Goal: Task Accomplishment & Management: Manage account settings

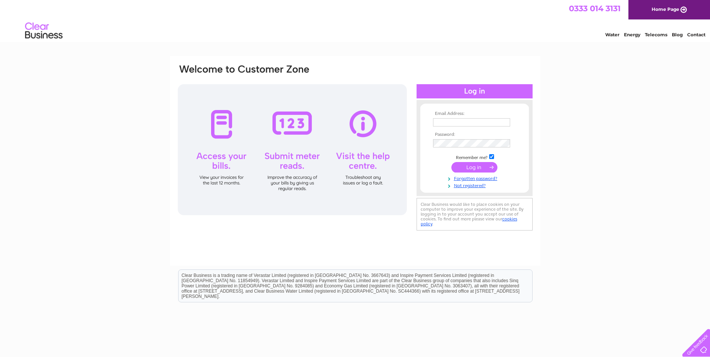
click at [451, 125] on input "text" at bounding box center [471, 122] width 77 height 8
type input "Finance@thameshospice.org.uk"
click at [479, 180] on link "Forgotten password?" at bounding box center [475, 178] width 85 height 7
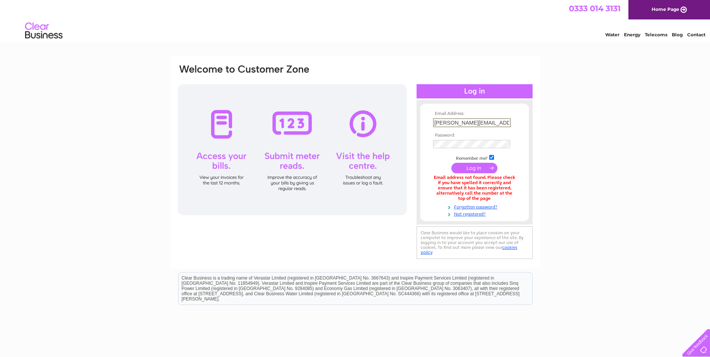
click at [446, 123] on input "annie.campbell@thameshospiceshops.org.uk" at bounding box center [472, 122] width 78 height 9
type input "a.campbell@thameshospiceshops.org.uk"
click at [473, 173] on td at bounding box center [474, 167] width 87 height 14
click at [473, 168] on input "submit" at bounding box center [474, 167] width 46 height 10
click at [484, 123] on input "a.campbell@thameshospiceshops.org.uk" at bounding box center [472, 122] width 78 height 9
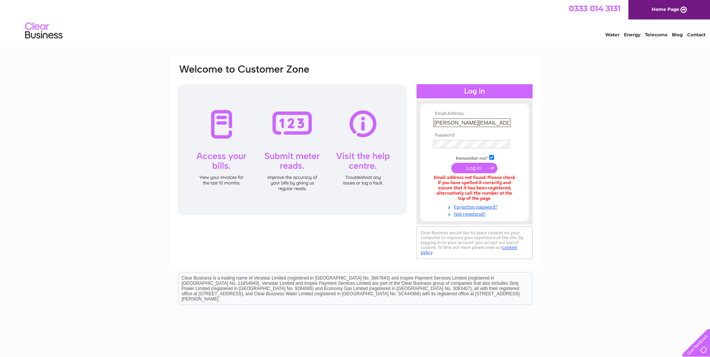
scroll to position [0, 24]
drag, startPoint x: 500, startPoint y: 123, endPoint x: 529, endPoint y: 122, distance: 28.8
click at [529, 122] on div "Email Address: a.campbell@thameshospiceshops.org.uk Password:" at bounding box center [474, 162] width 116 height 110
click at [493, 122] on input "a.campbell@thameshospiceshops.org.uk" at bounding box center [472, 122] width 78 height 9
click at [492, 122] on input "a.campbell@thameshospiceshops.org.uk" at bounding box center [472, 122] width 78 height 9
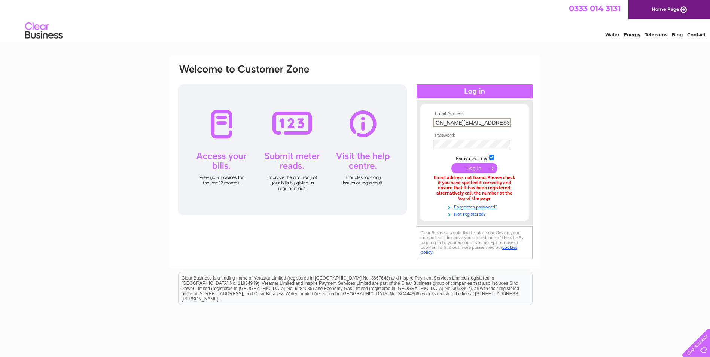
scroll to position [0, 12]
type input "[PERSON_NAME][EMAIL_ADDRESS][DOMAIN_NAME]"
click at [467, 169] on input "submit" at bounding box center [474, 168] width 46 height 10
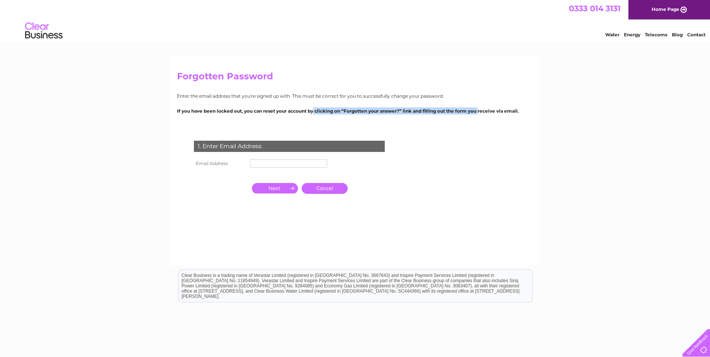
drag, startPoint x: 302, startPoint y: 111, endPoint x: 468, endPoint y: 109, distance: 166.4
click at [468, 109] on p "If you have been locked out, you can reset your account by clicking on “Forgott…" at bounding box center [355, 110] width 356 height 7
drag, startPoint x: 468, startPoint y: 109, endPoint x: 402, endPoint y: 114, distance: 66.0
click at [402, 114] on p "If you have been locked out, you can reset your account by clicking on “Forgott…" at bounding box center [355, 110] width 356 height 7
drag, startPoint x: 312, startPoint y: 113, endPoint x: 359, endPoint y: 111, distance: 46.4
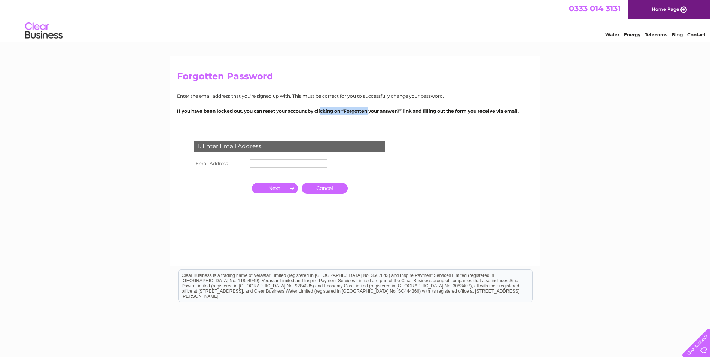
click at [359, 111] on p "If you have been locked out, you can reset your account by clicking on “Forgott…" at bounding box center [355, 110] width 356 height 7
